Goal: Complete application form

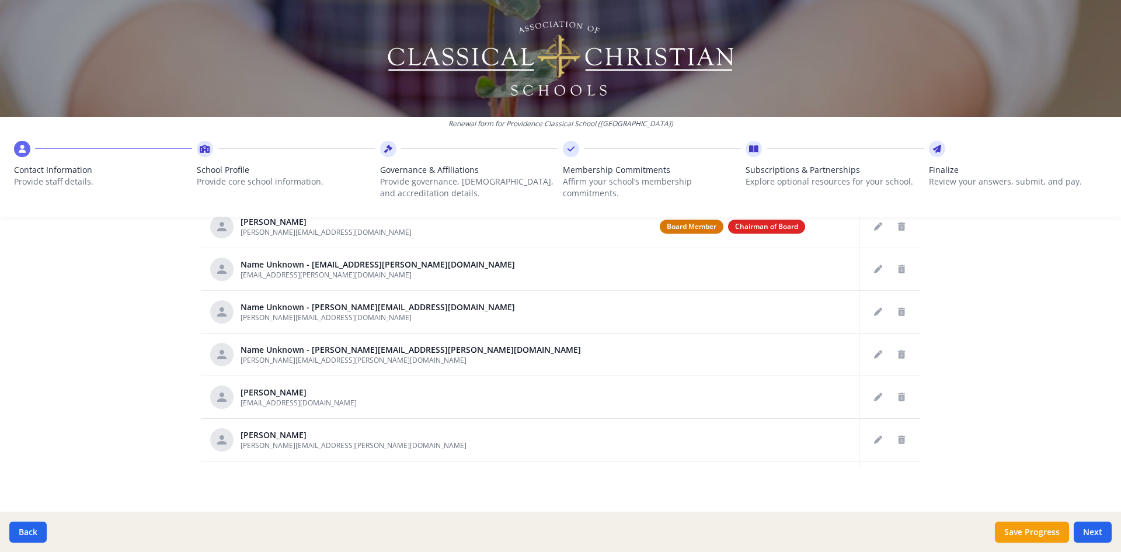
scroll to position [525, 0]
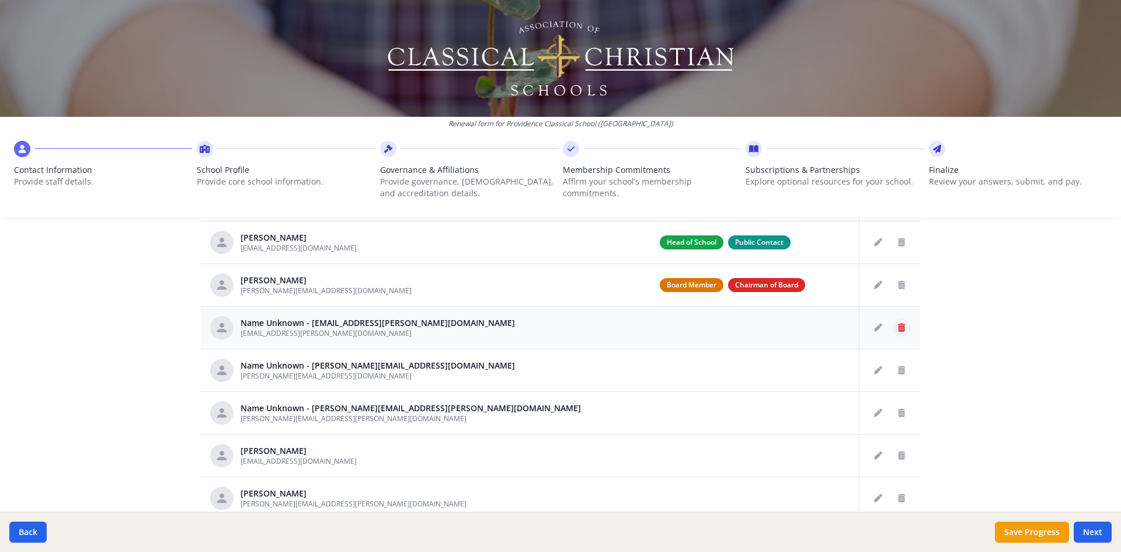
click at [898, 330] on icon "Delete staff" at bounding box center [901, 327] width 7 height 8
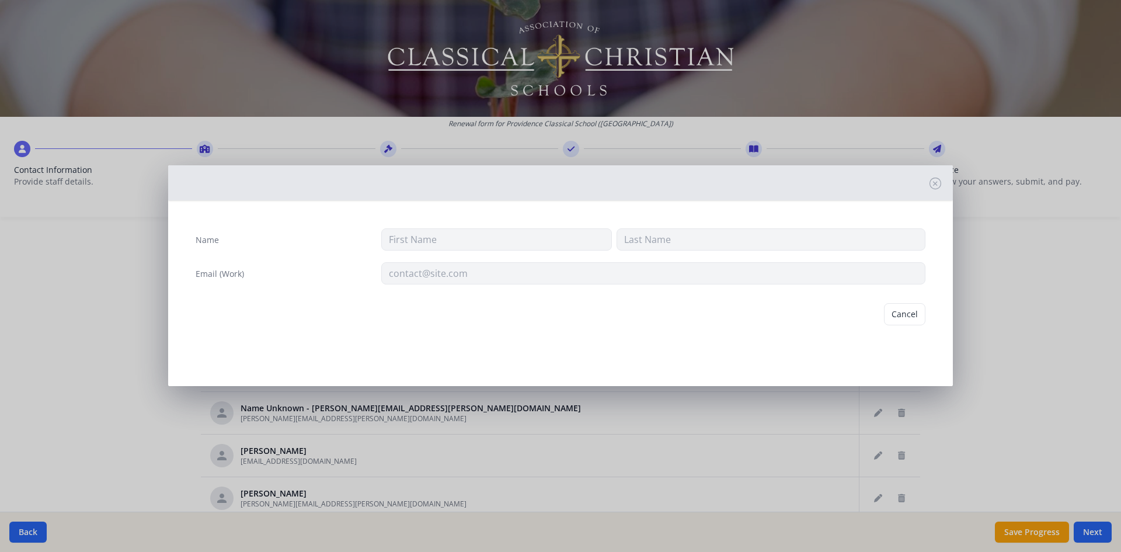
type input "[EMAIL_ADDRESS][PERSON_NAME][DOMAIN_NAME]"
click at [904, 318] on button "Delete" at bounding box center [905, 314] width 40 height 22
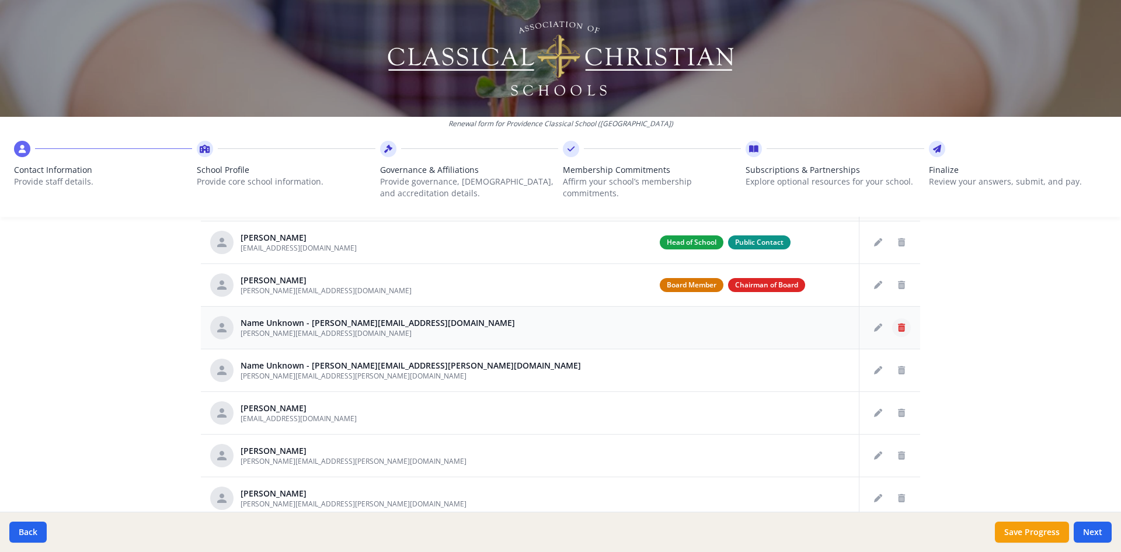
click at [898, 326] on icon "Delete staff" at bounding box center [901, 327] width 7 height 8
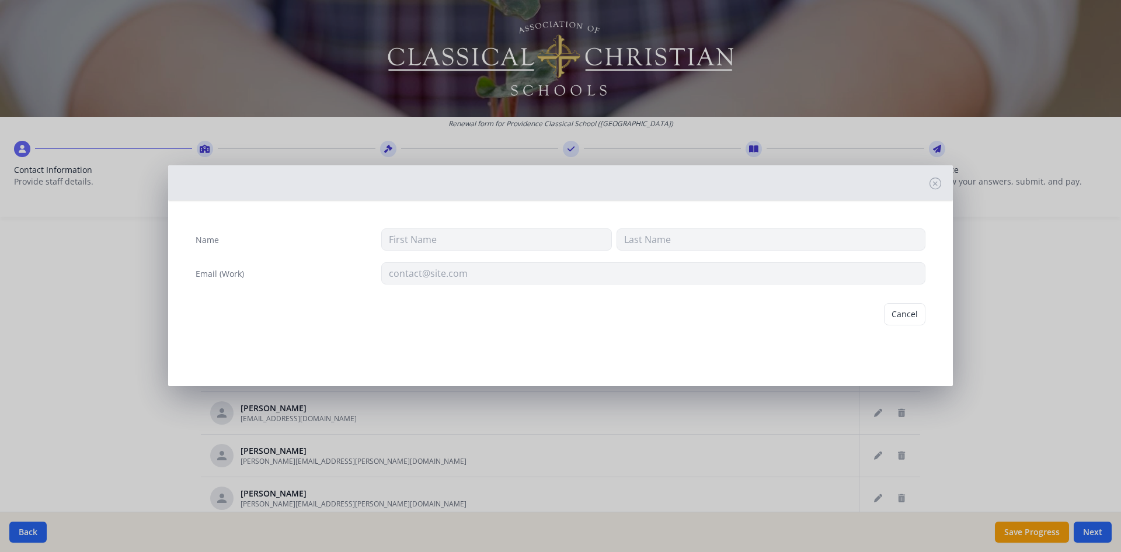
type input "[PERSON_NAME][EMAIL_ADDRESS][DOMAIN_NAME]"
click at [904, 315] on button "Delete" at bounding box center [905, 314] width 40 height 22
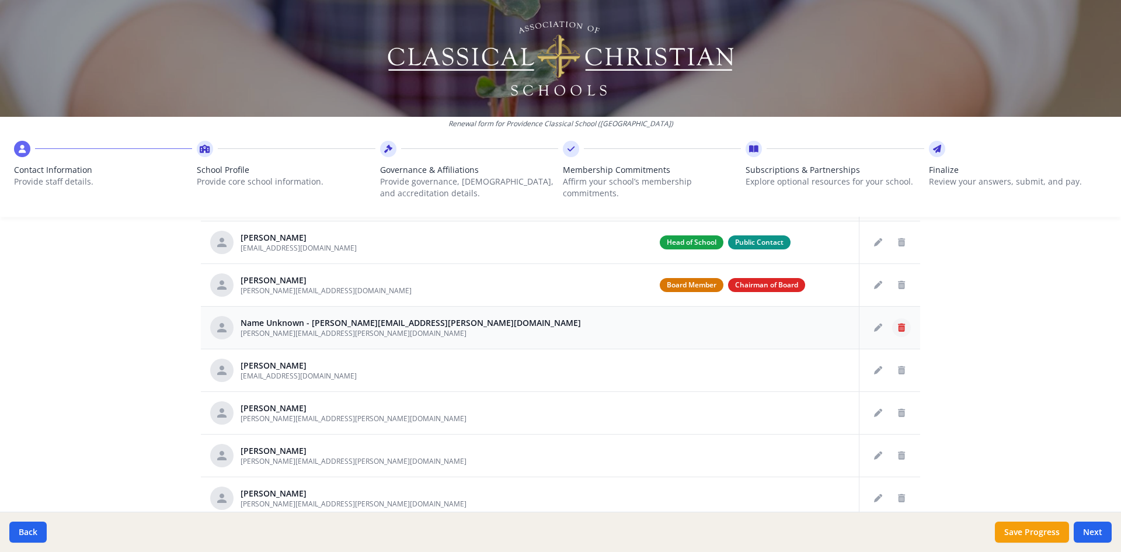
click at [898, 329] on icon "Delete staff" at bounding box center [901, 327] width 7 height 8
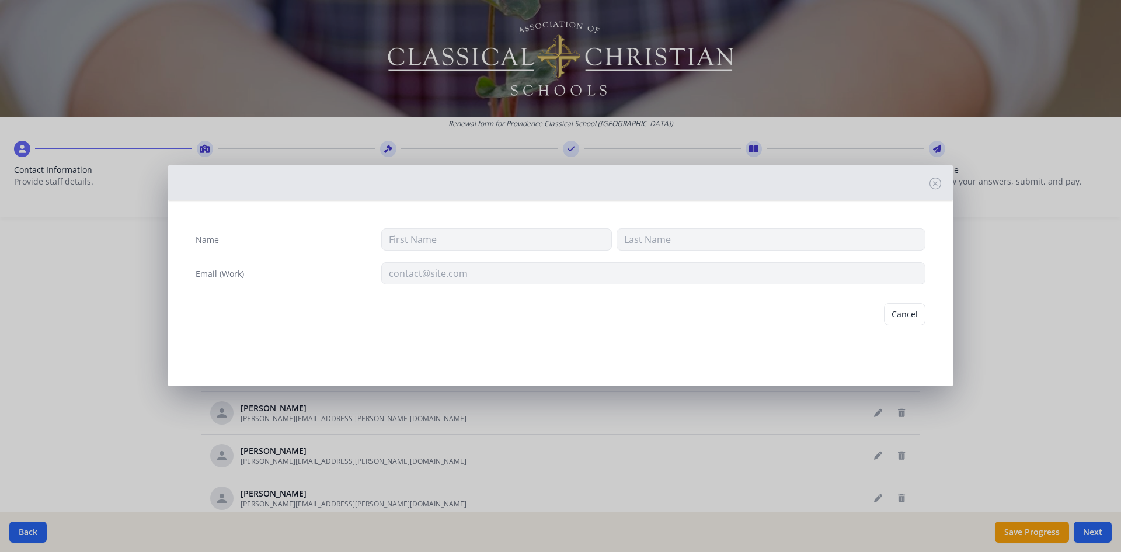
type input "[PERSON_NAME][EMAIL_ADDRESS][PERSON_NAME][DOMAIN_NAME]"
click at [896, 320] on button "Delete" at bounding box center [905, 314] width 40 height 22
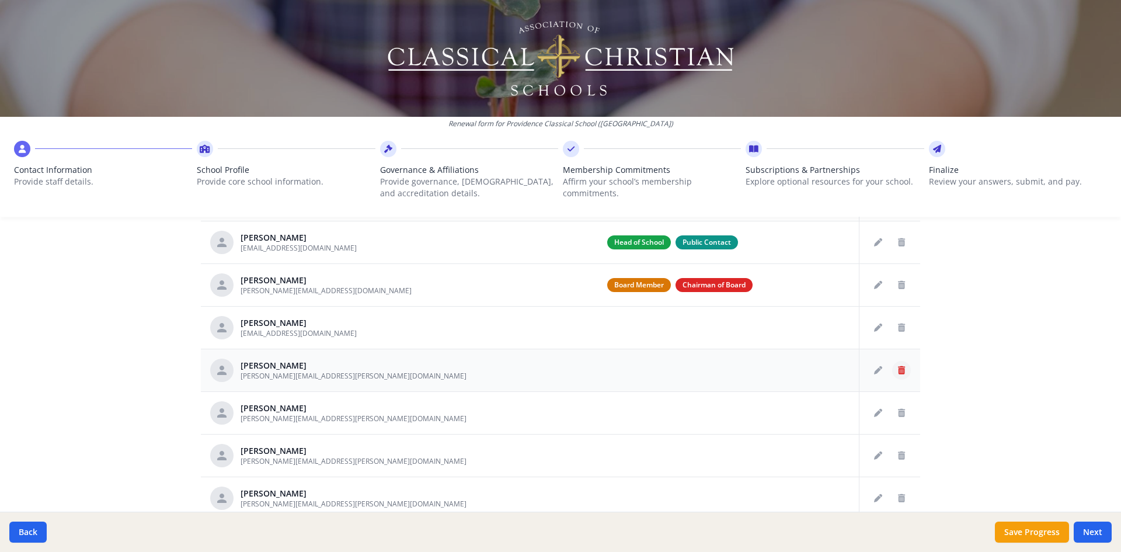
click at [898, 370] on icon "Delete staff" at bounding box center [901, 370] width 7 height 8
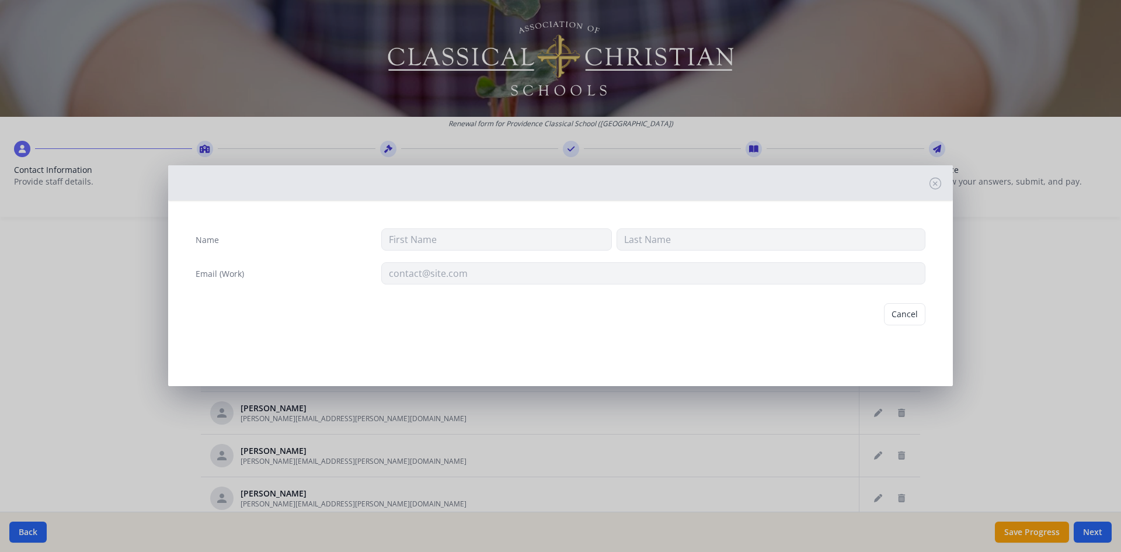
type input "[PERSON_NAME]"
type input "[PERSON_NAME][EMAIL_ADDRESS][PERSON_NAME][DOMAIN_NAME]"
click at [898, 318] on button "Delete" at bounding box center [905, 314] width 40 height 22
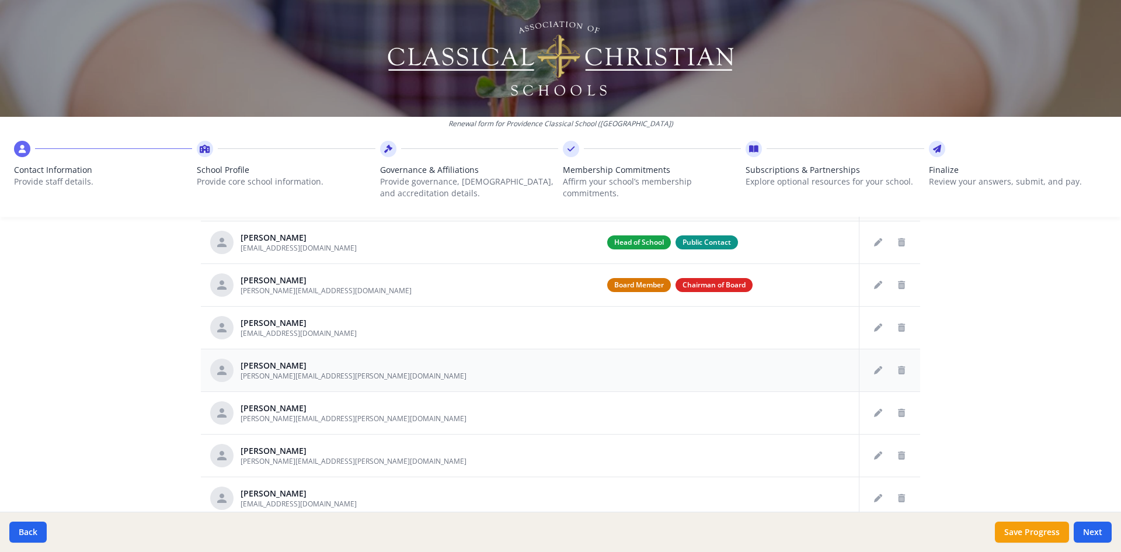
scroll to position [582, 0]
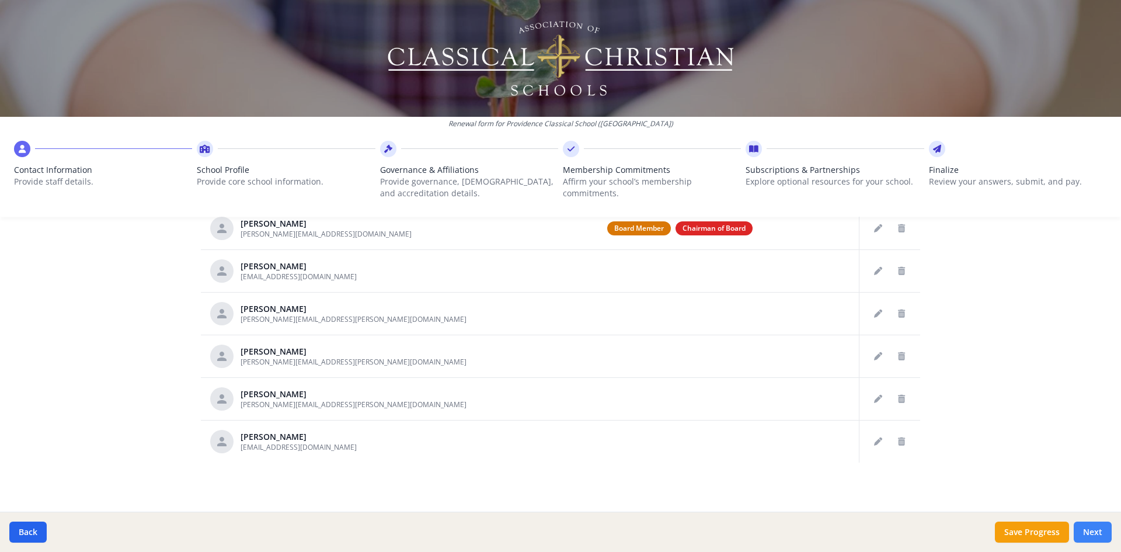
click at [1082, 532] on button "Next" at bounding box center [1093, 531] width 38 height 21
type input "[PHONE_NUMBER]"
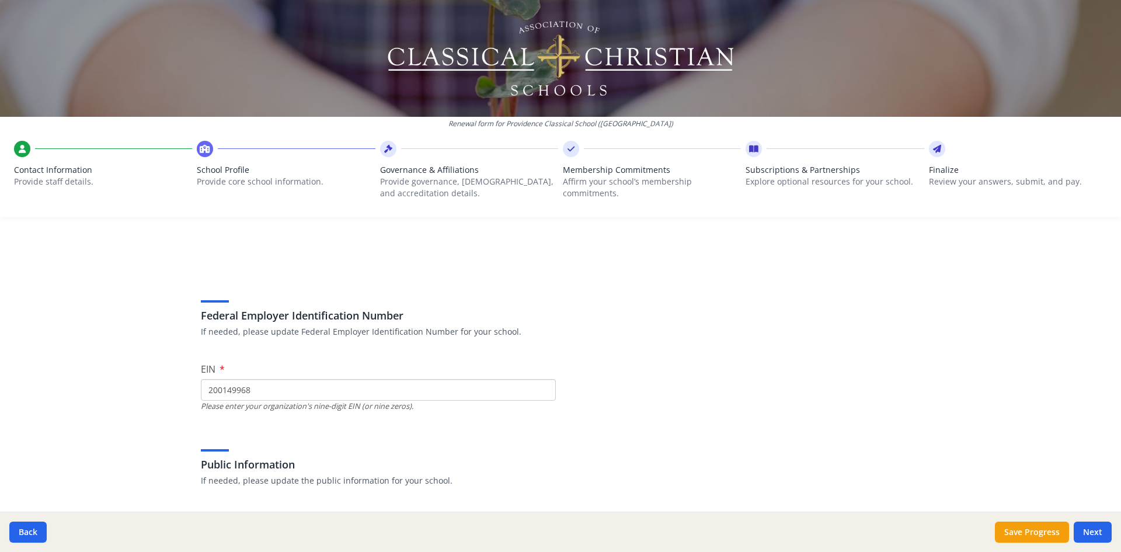
scroll to position [0, 0]
click at [1036, 527] on button "Save Progress" at bounding box center [1032, 531] width 74 height 21
